Goal: Information Seeking & Learning: Learn about a topic

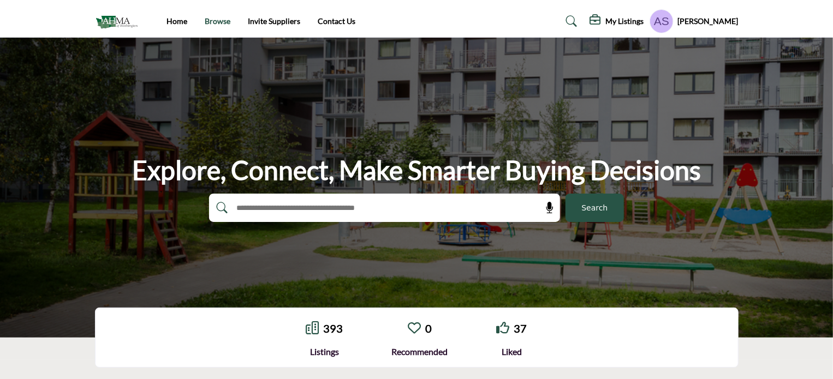
click at [217, 22] on link "Browse" at bounding box center [218, 20] width 26 height 9
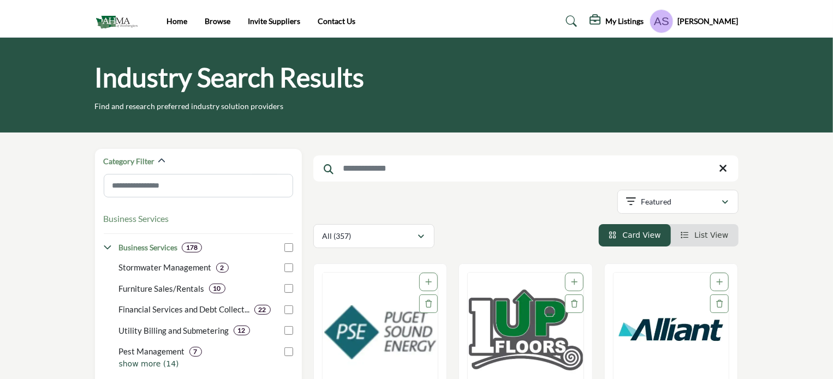
click at [372, 176] on input "Search Keyword" at bounding box center [525, 168] width 425 height 26
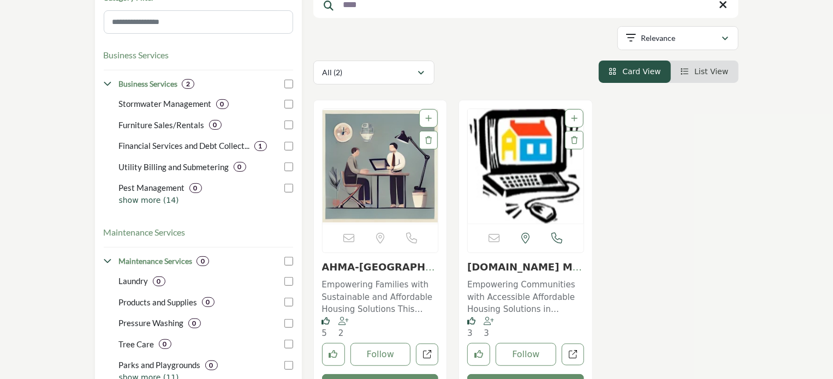
scroll to position [218, 0]
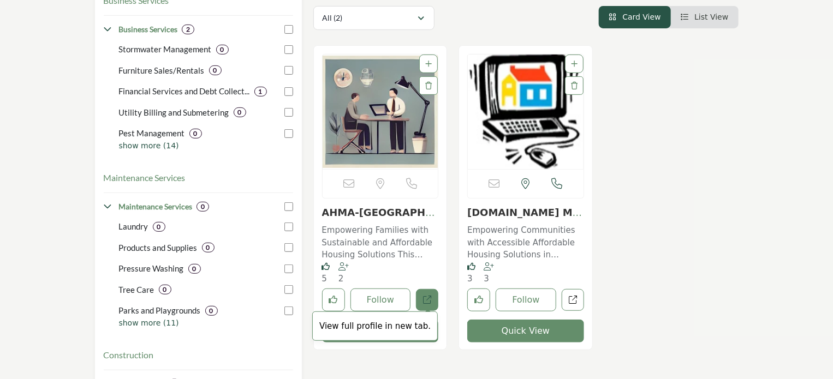
click at [429, 301] on icon "Open ahma-wa in new tab" at bounding box center [427, 300] width 8 height 8
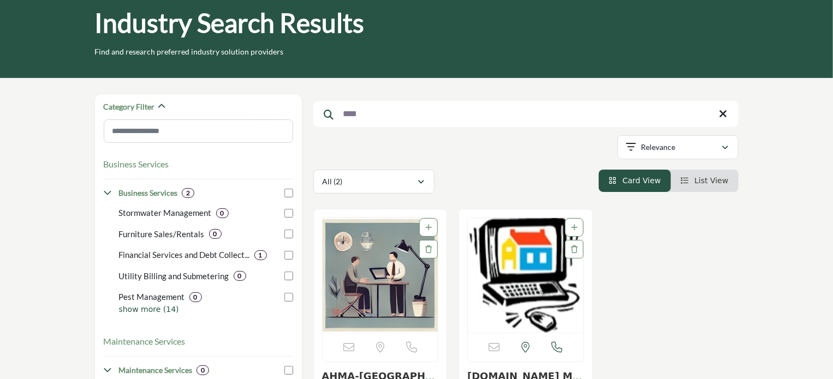
scroll to position [55, 0]
click at [369, 111] on input "****" at bounding box center [525, 114] width 425 height 26
click at [367, 111] on input "****" at bounding box center [525, 114] width 425 height 26
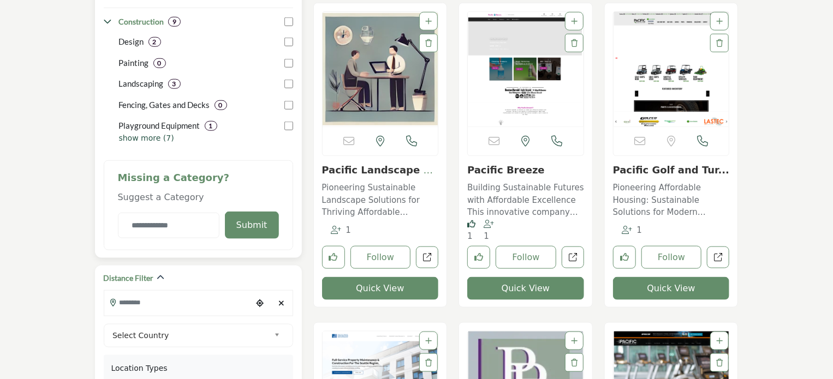
scroll to position [600, 0]
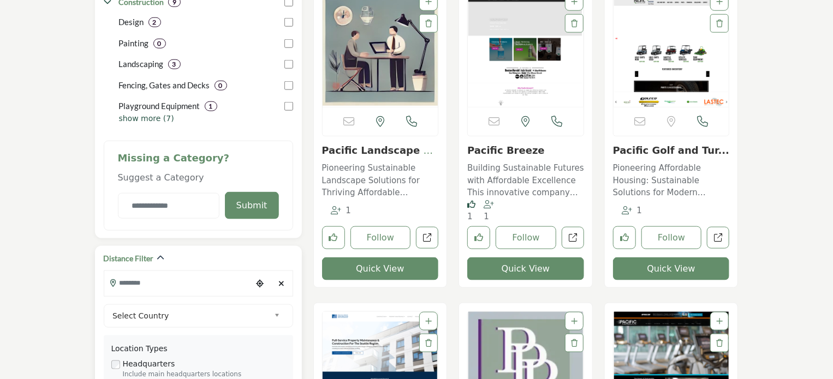
click at [284, 284] on icon "Clear search location" at bounding box center [281, 284] width 6 height 8
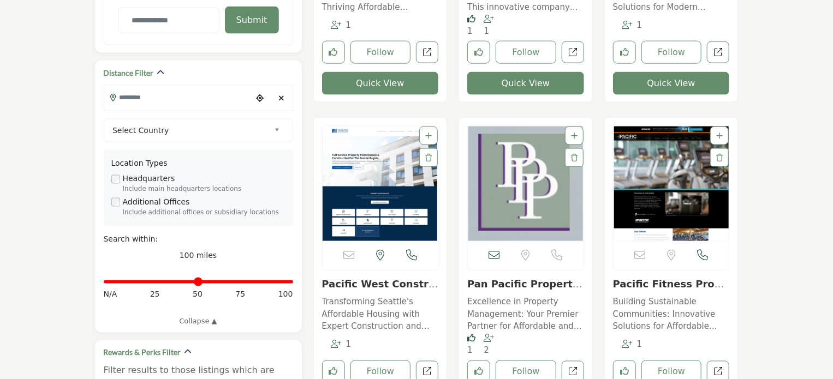
scroll to position [818, 0]
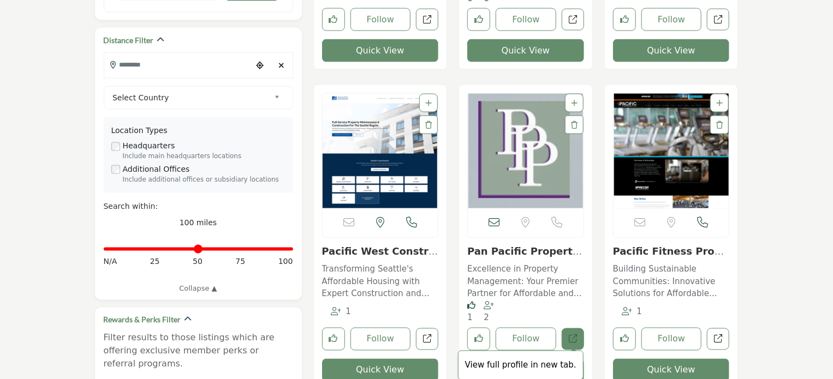
click at [571, 338] on icon "Open panpacific in new tab" at bounding box center [572, 339] width 8 height 8
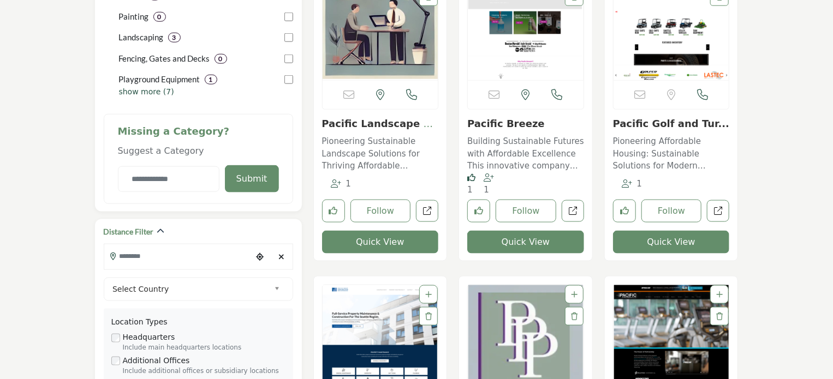
scroll to position [655, 0]
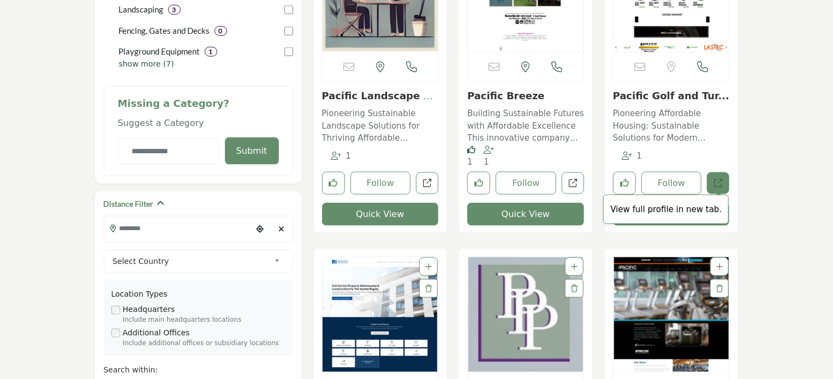
click at [718, 187] on link "View full profile in new tab." at bounding box center [717, 183] width 22 height 22
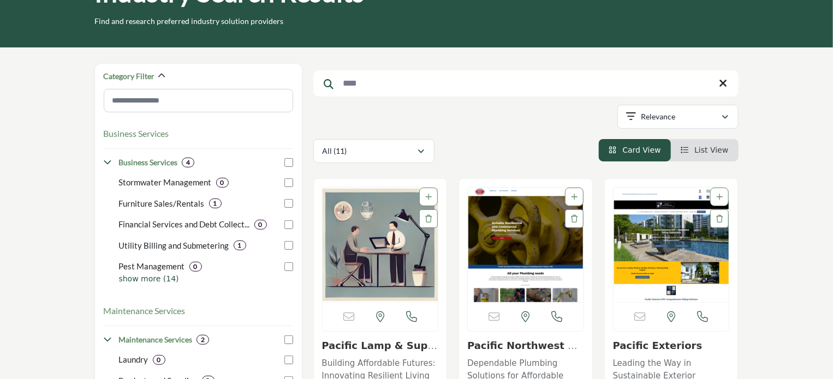
scroll to position [0, 0]
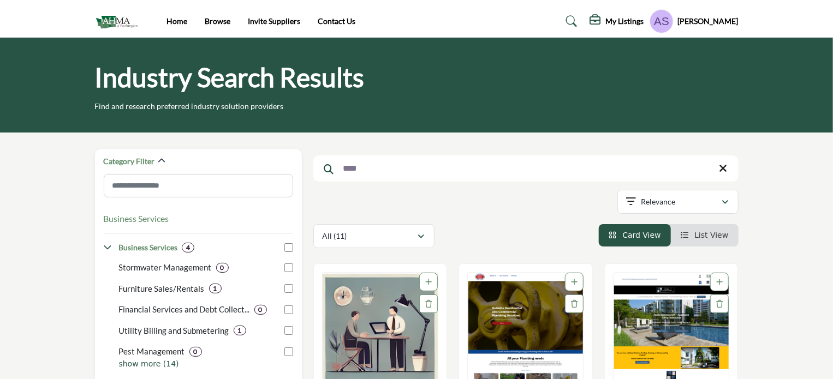
click at [382, 168] on input "****" at bounding box center [525, 168] width 425 height 26
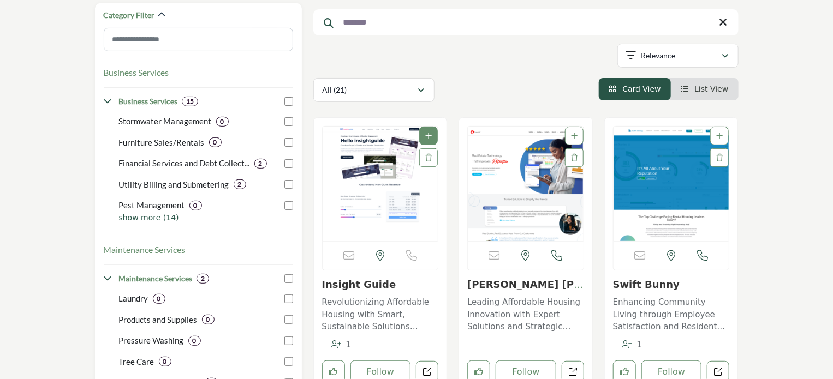
scroll to position [164, 0]
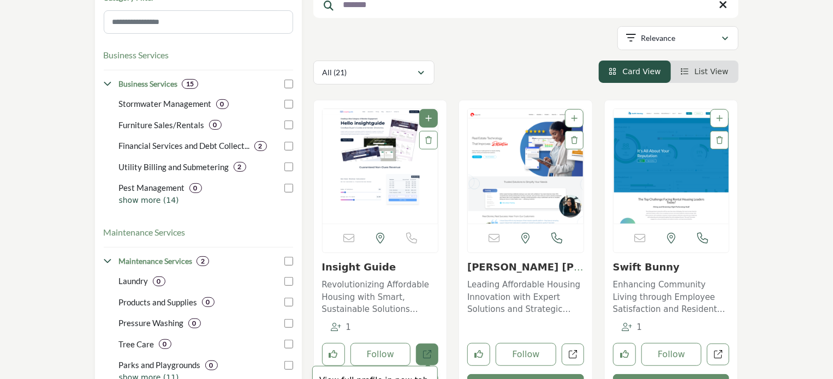
type input "*******"
click at [428, 366] on span "View full profile in new tab." at bounding box center [374, 381] width 125 height 30
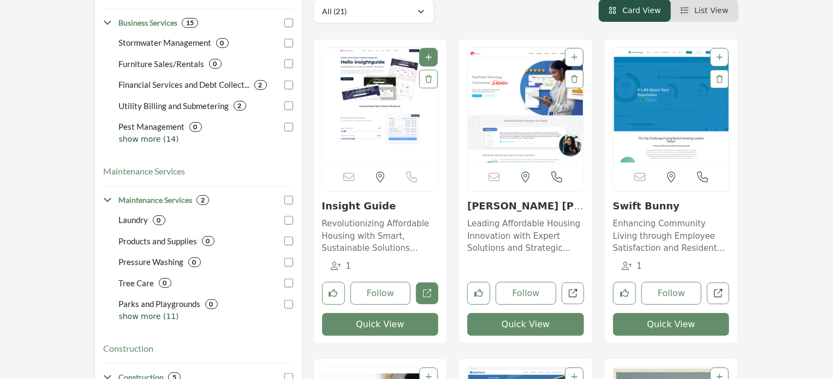
scroll to position [273, 0]
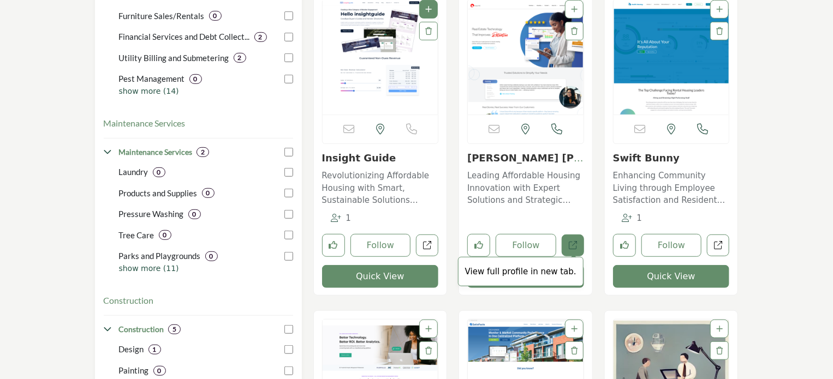
click at [575, 245] on icon "Open grace-hill in new tab" at bounding box center [572, 245] width 8 height 8
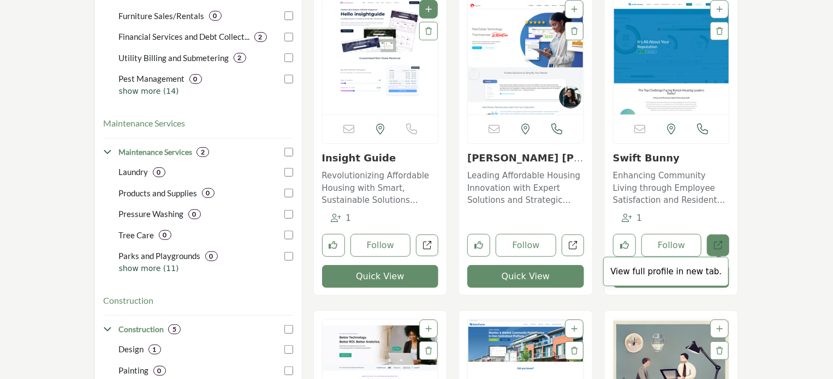
click at [718, 238] on link "View full profile in new tab." at bounding box center [717, 246] width 22 height 22
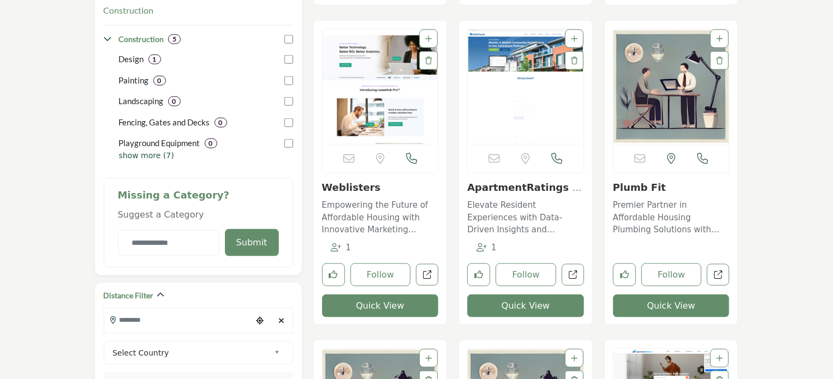
scroll to position [655, 0]
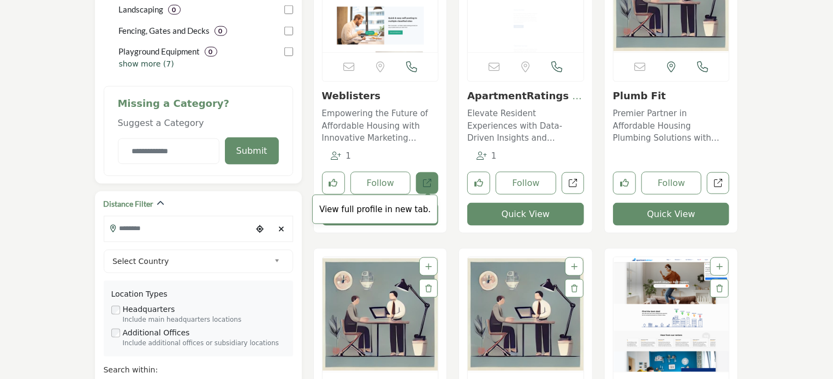
click at [431, 179] on icon "Open weblisters in new tab" at bounding box center [427, 183] width 8 height 8
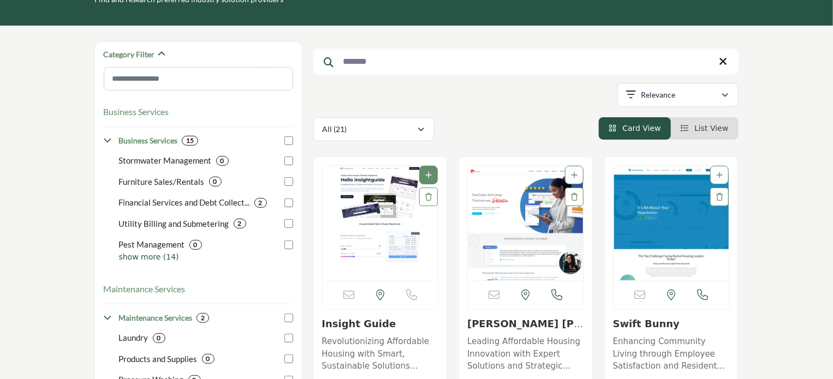
scroll to position [0, 0]
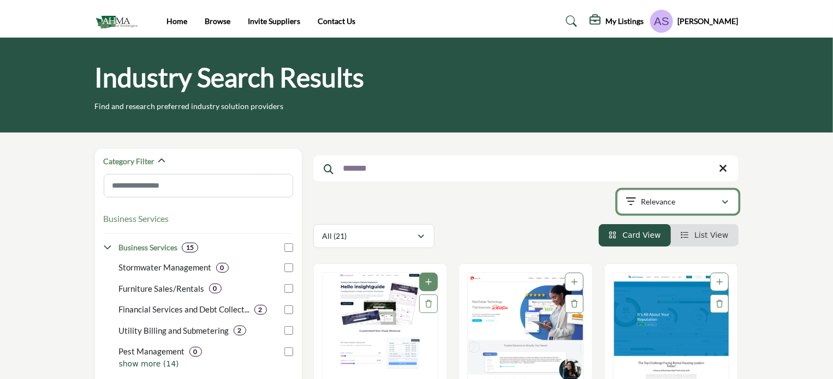
click at [687, 203] on div "Relevance" at bounding box center [673, 201] width 95 height 13
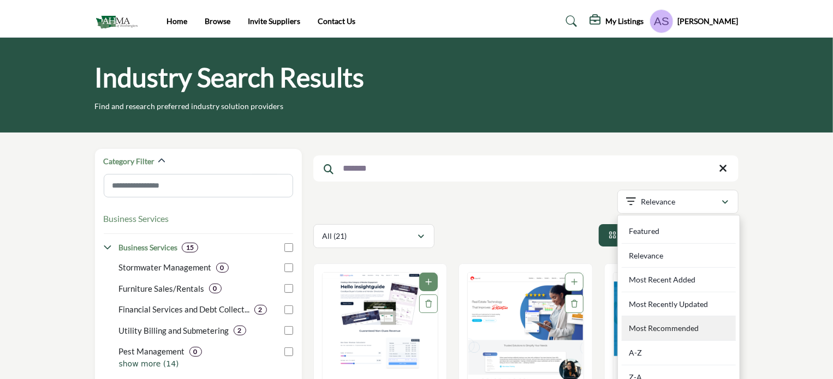
click at [663, 326] on Recommended "Most Recommended" at bounding box center [678, 328] width 114 height 25
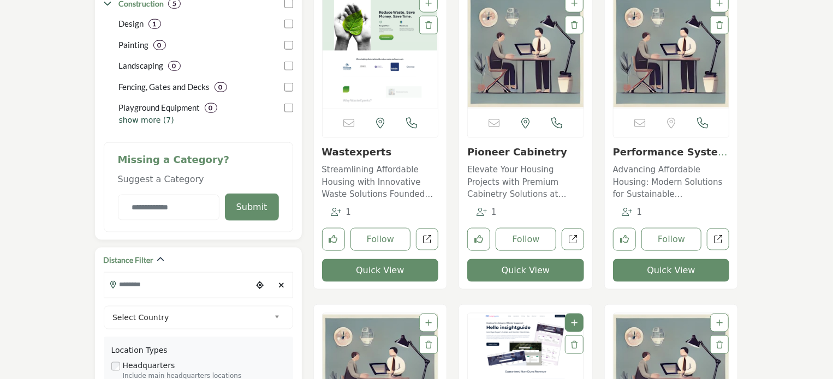
scroll to position [600, 0]
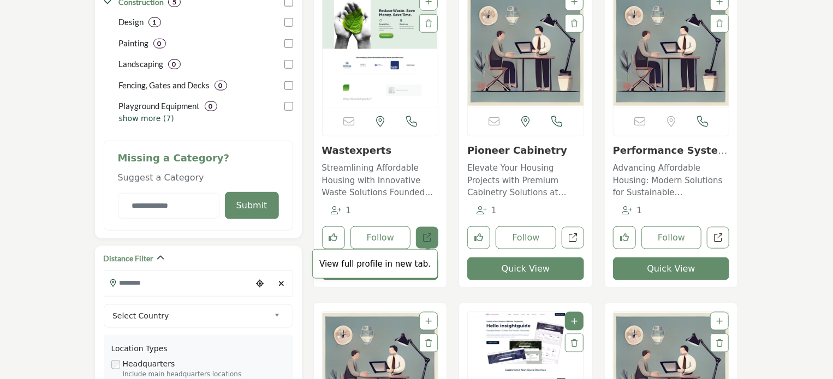
click at [427, 240] on icon "Open wastexperts-inc in new tab" at bounding box center [427, 237] width 8 height 8
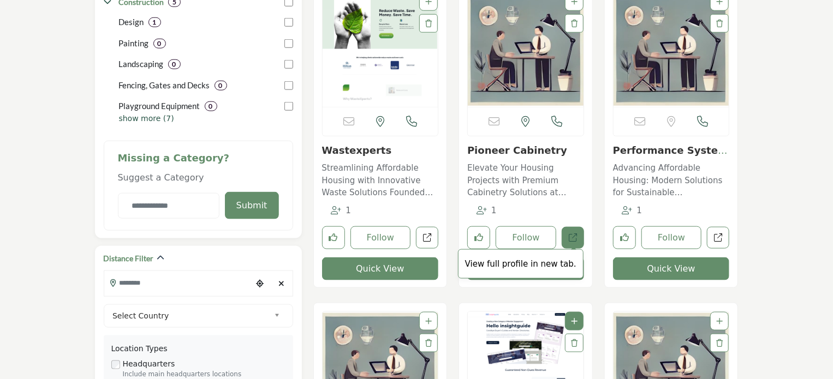
click at [572, 236] on icon "Open pioneer-cabinetry in new tab" at bounding box center [572, 237] width 8 height 8
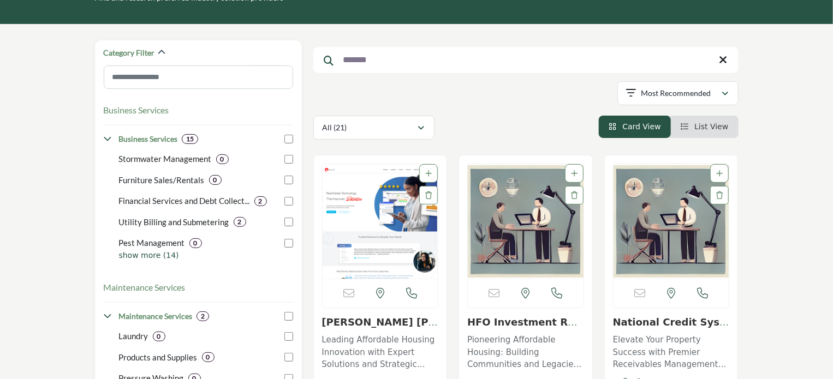
scroll to position [0, 0]
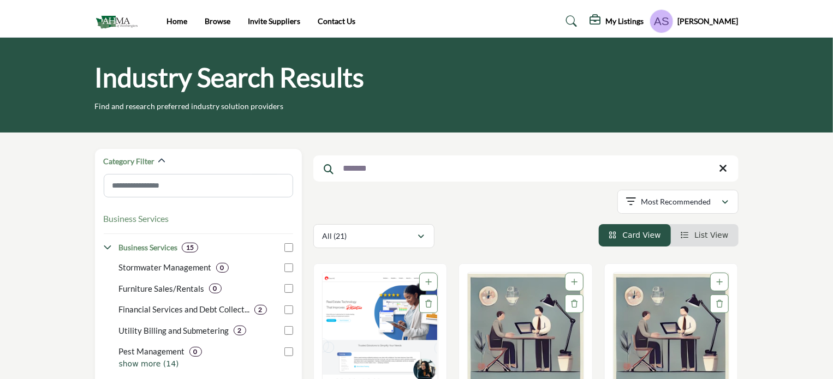
click at [391, 165] on input "*******" at bounding box center [525, 168] width 425 height 26
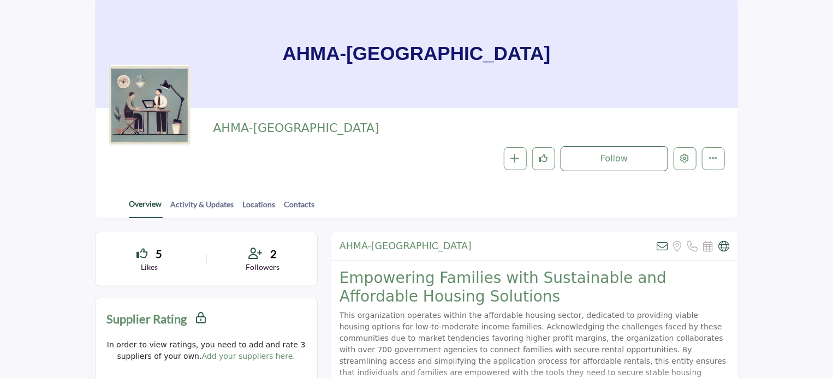
scroll to position [218, 0]
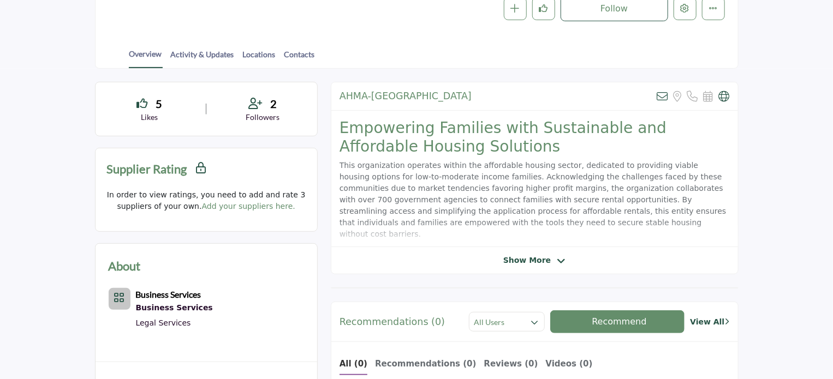
drag, startPoint x: 109, startPoint y: 161, endPoint x: 296, endPoint y: 213, distance: 194.8
click at [296, 213] on div "Supplier Rating Sorry, this filter is only available to members In order to vie…" at bounding box center [206, 190] width 223 height 84
click at [75, 179] on section "5 Likes 2" at bounding box center [416, 385] width 833 height 632
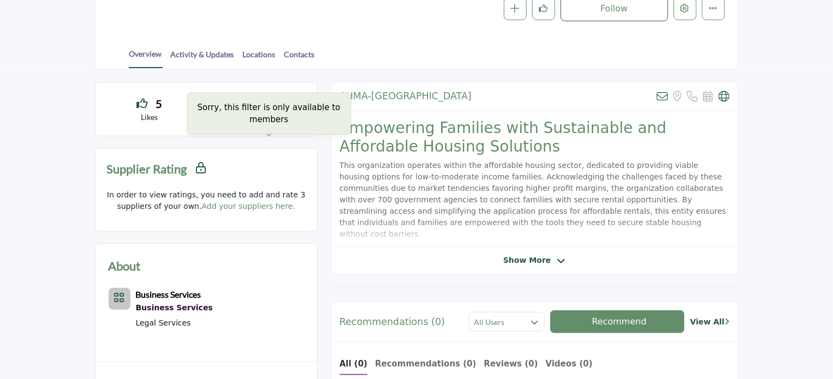
drag, startPoint x: 98, startPoint y: 166, endPoint x: 196, endPoint y: 171, distance: 98.3
click at [196, 171] on div "Supplier Rating Sorry, this filter is only available to members" at bounding box center [205, 168] width 221 height 41
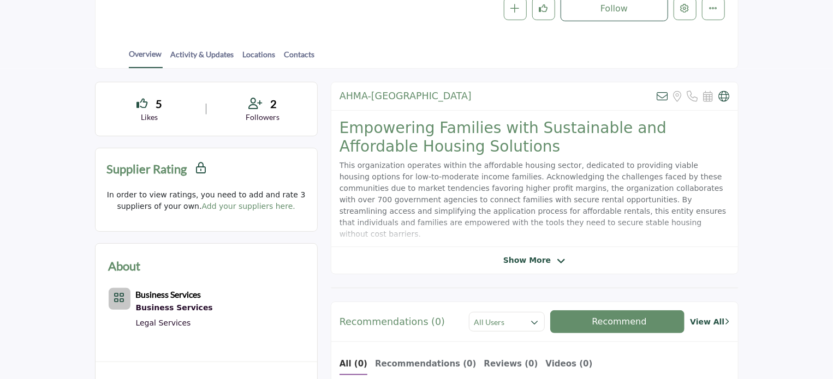
click at [21, 171] on section "5 Likes 2" at bounding box center [416, 385] width 833 height 632
drag, startPoint x: 101, startPoint y: 159, endPoint x: 292, endPoint y: 212, distance: 198.8
click at [292, 212] on div "Supplier Rating Sorry, this filter is only available to members In order to vie…" at bounding box center [206, 190] width 223 height 84
click at [55, 173] on section "5 Likes 2" at bounding box center [416, 385] width 833 height 632
drag, startPoint x: 100, startPoint y: 163, endPoint x: 292, endPoint y: 213, distance: 199.0
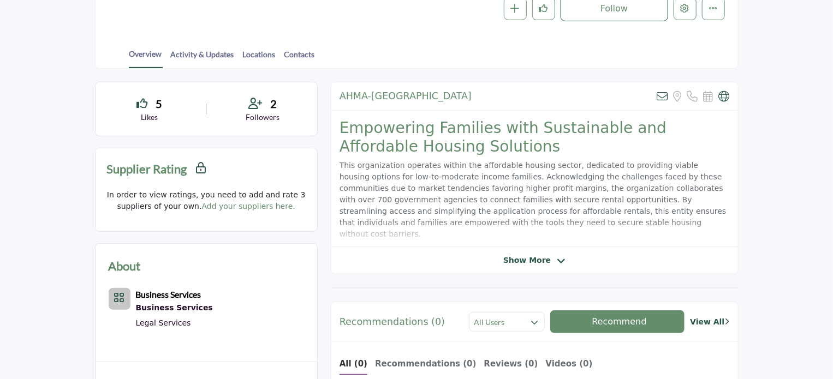
click at [292, 213] on div "Supplier Rating Sorry, this filter is only available to members In order to vie…" at bounding box center [206, 190] width 223 height 84
click at [306, 237] on div "Supplier Rating Sorry, this filter is only available to members In order to vie…" at bounding box center [206, 285] width 223 height 274
drag, startPoint x: 99, startPoint y: 161, endPoint x: 275, endPoint y: 231, distance: 189.0
click at [275, 231] on div "Supplier Rating Sorry, this filter is only available to members In order to vie…" at bounding box center [206, 285] width 223 height 274
click at [320, 232] on div "5 Likes 2 Followers" at bounding box center [416, 385] width 643 height 606
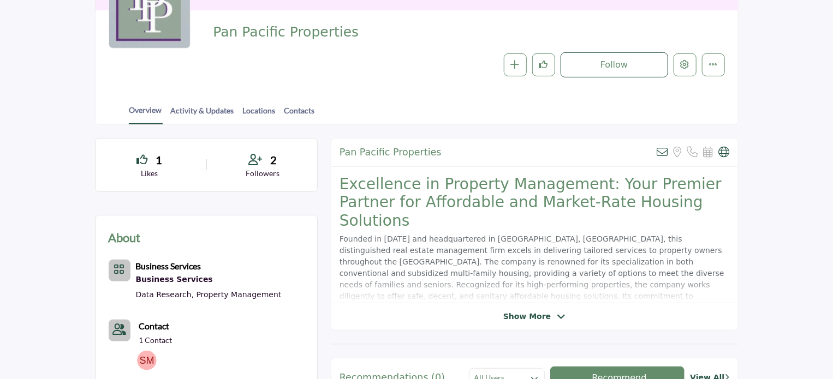
scroll to position [164, 0]
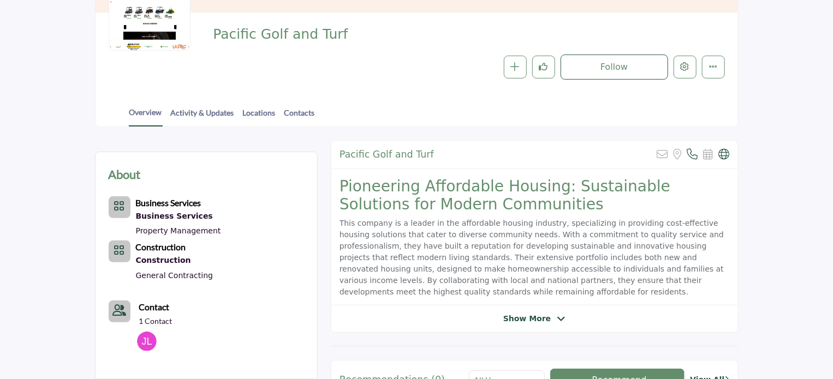
scroll to position [164, 0]
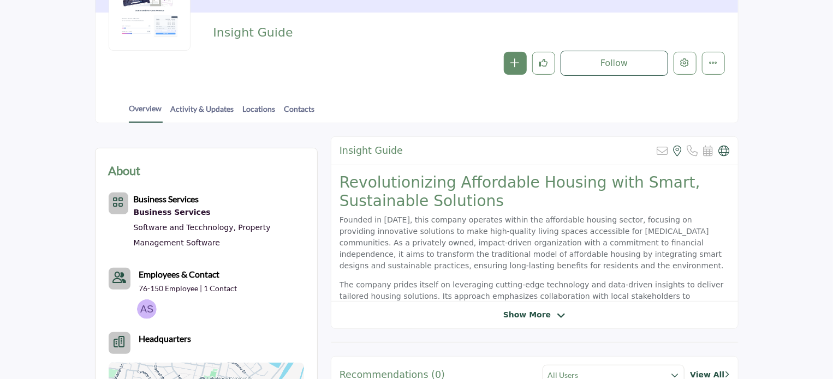
scroll to position [164, 0]
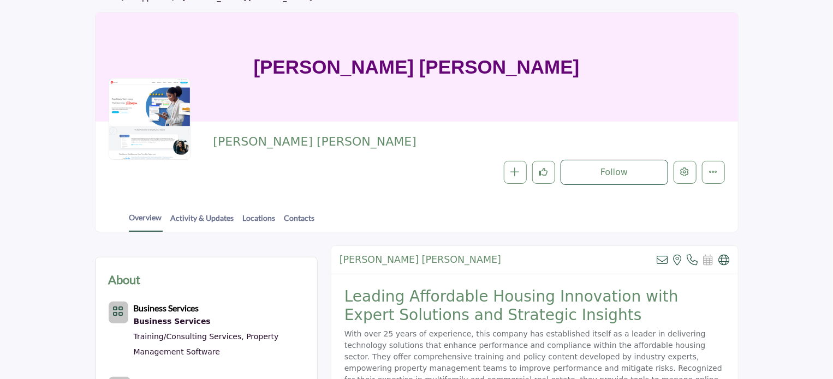
scroll to position [109, 0]
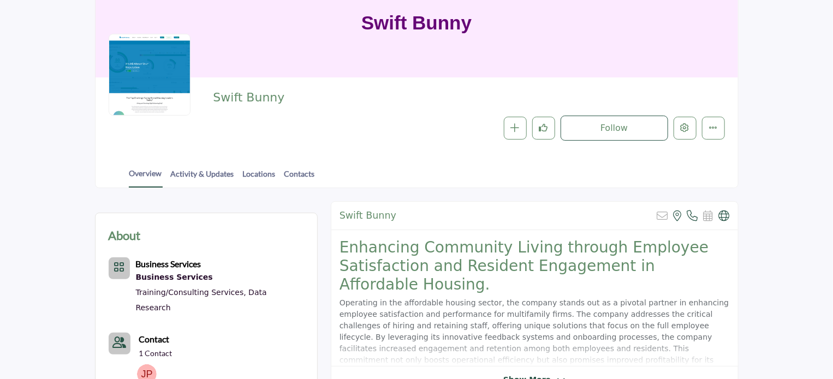
scroll to position [164, 0]
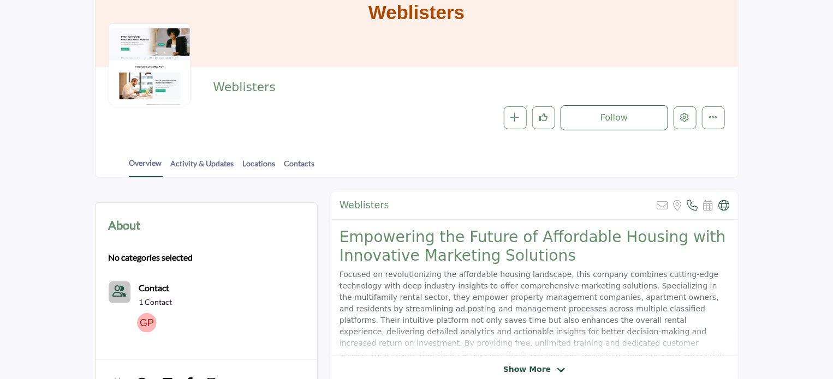
scroll to position [218, 0]
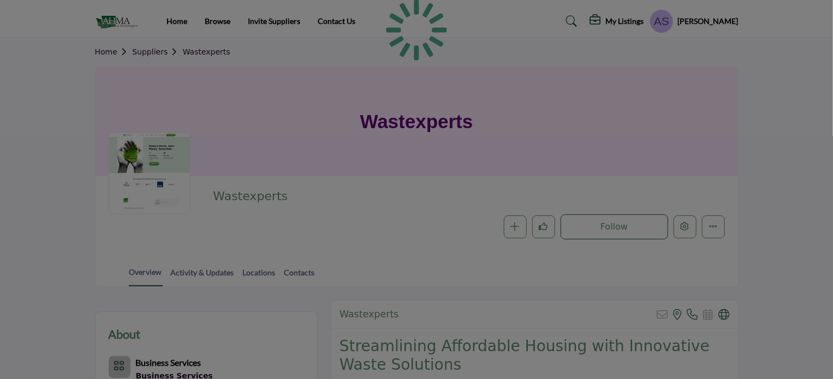
scroll to position [109, 0]
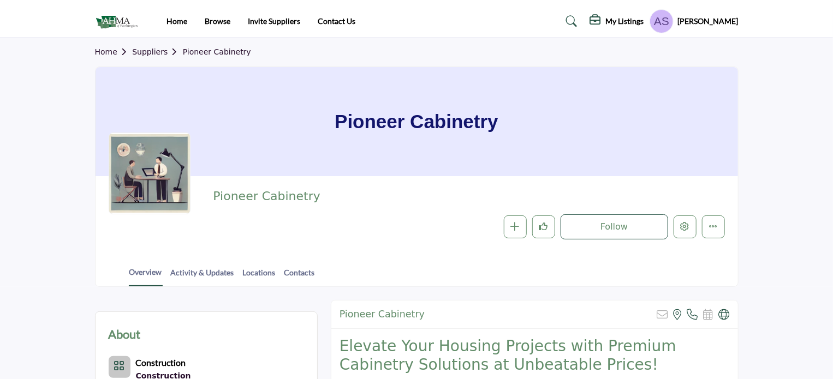
scroll to position [218, 0]
